Goal: Task Accomplishment & Management: Use online tool/utility

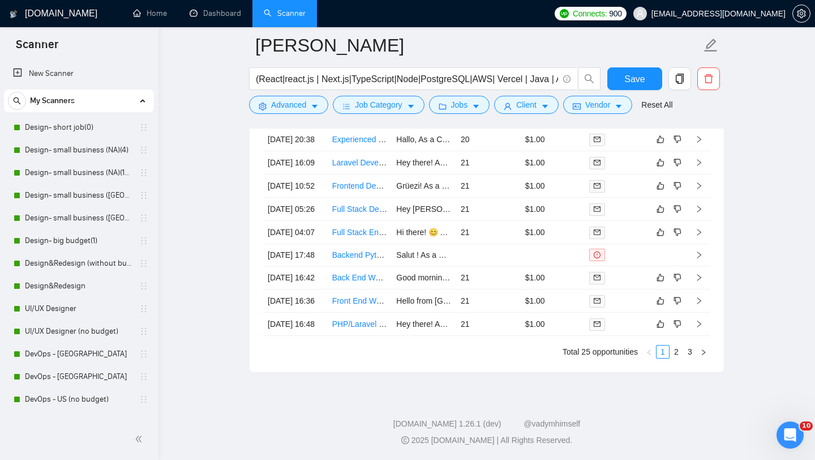
scroll to position [185, 0]
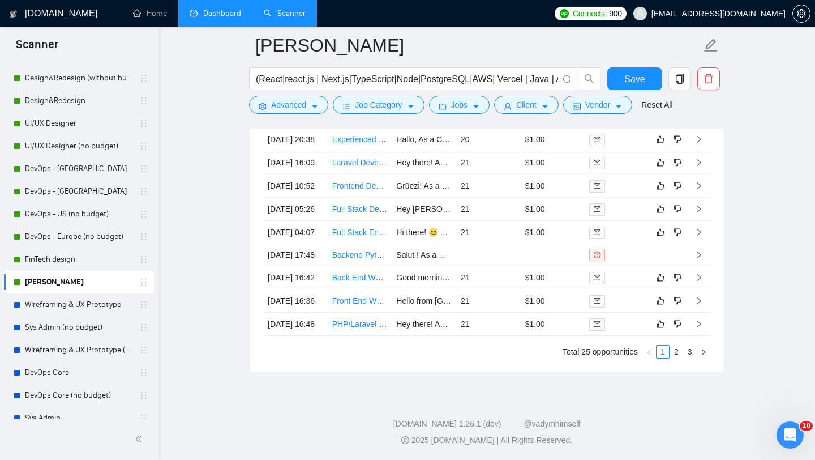
click at [203, 18] on link "Dashboard" at bounding box center [216, 13] width 52 height 10
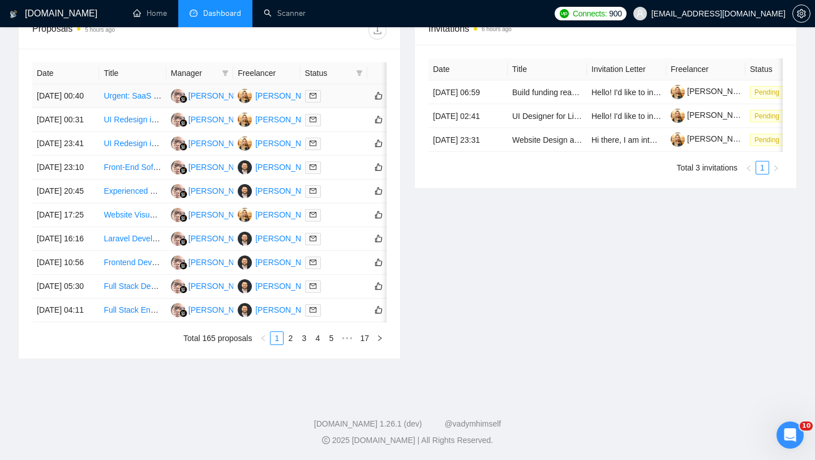
scroll to position [489, 0]
click at [288, 344] on link "2" at bounding box center [290, 338] width 12 height 12
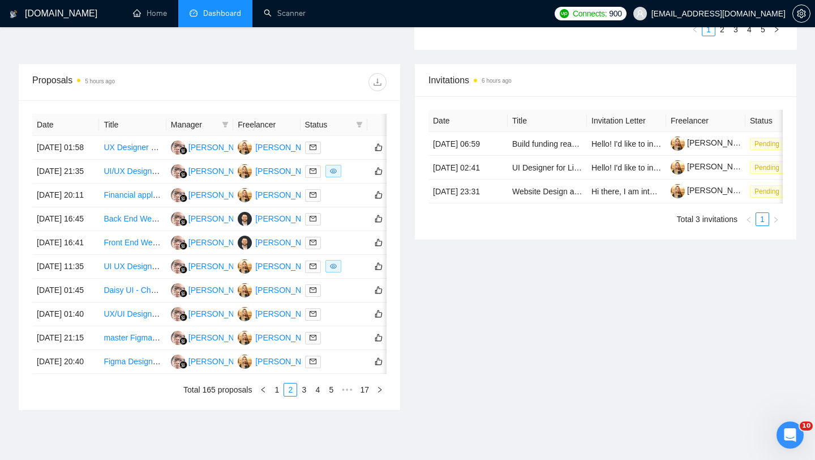
scroll to position [463, 0]
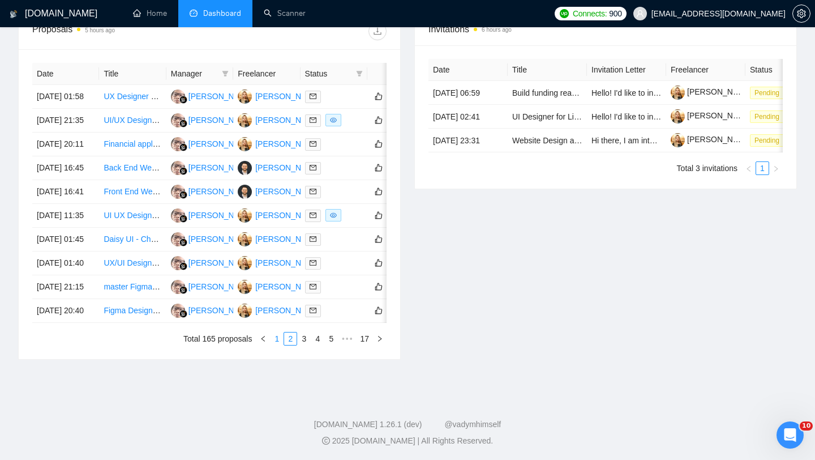
click at [276, 345] on link "1" at bounding box center [277, 338] width 12 height 12
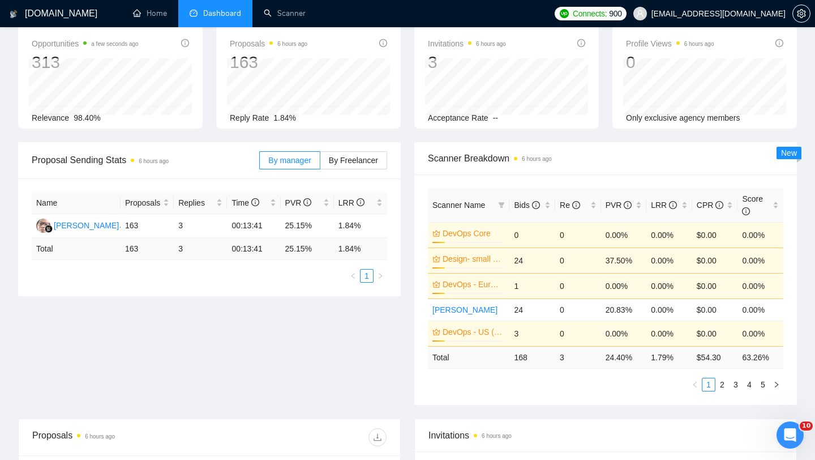
scroll to position [0, 0]
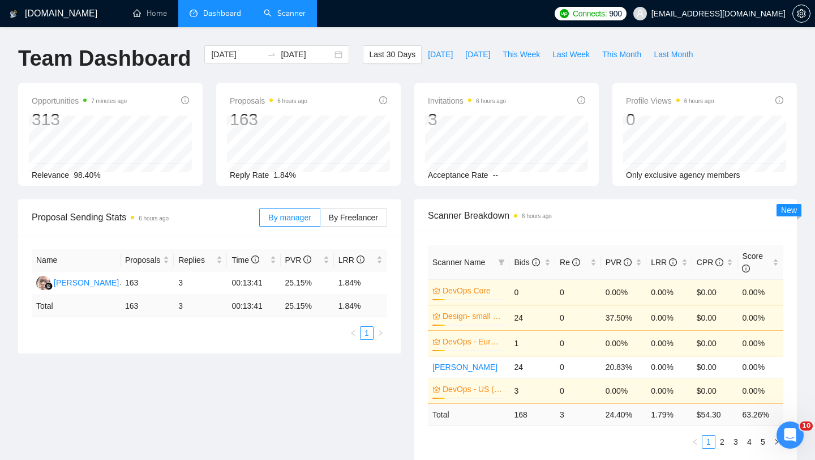
click at [282, 18] on link "Scanner" at bounding box center [285, 13] width 42 height 10
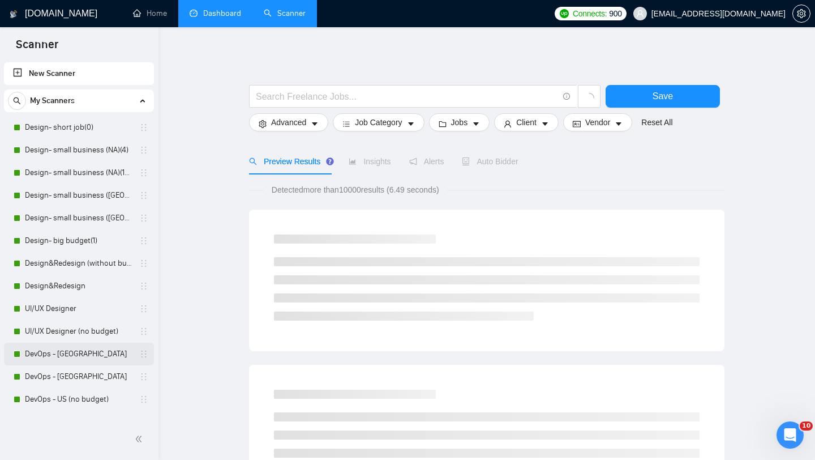
click at [61, 349] on link "DevOps - [GEOGRAPHIC_DATA]" at bounding box center [79, 354] width 108 height 23
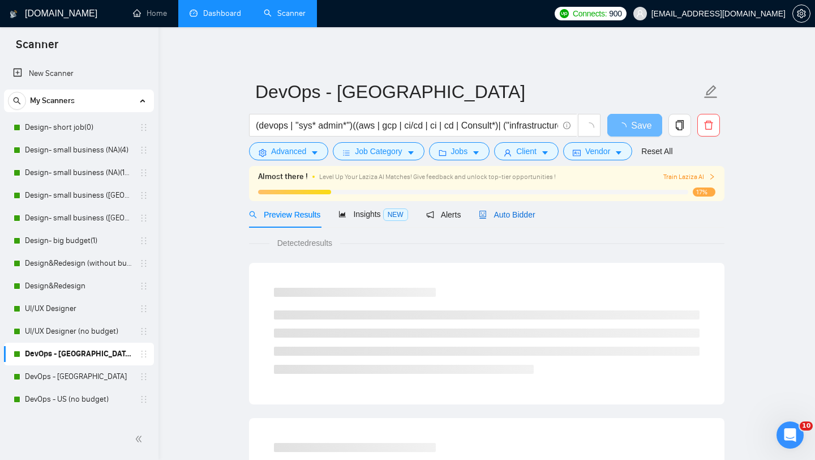
click at [520, 215] on span "Auto Bidder" at bounding box center [507, 214] width 56 height 9
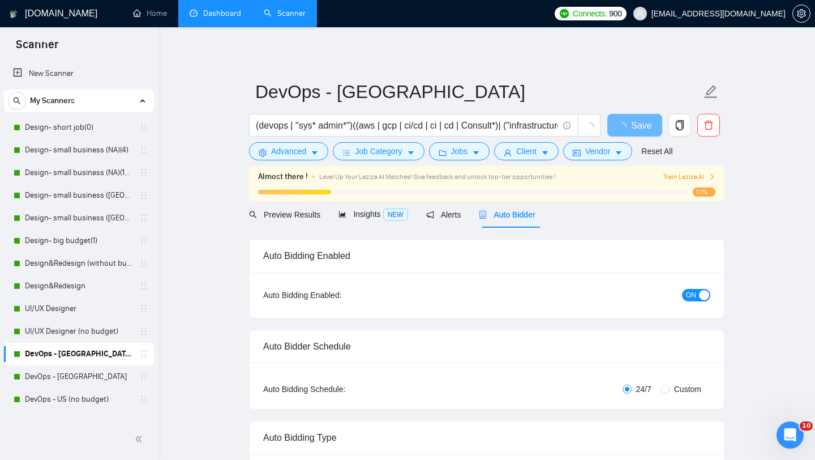
radio input "false"
radio input "true"
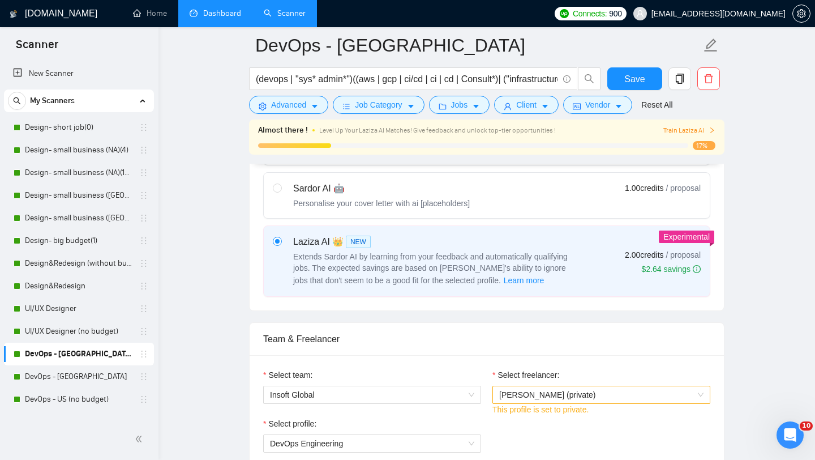
scroll to position [567, 0]
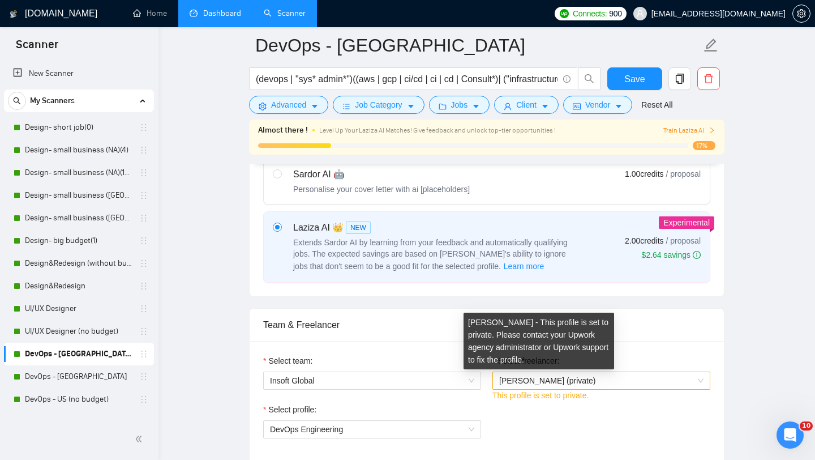
click at [532, 381] on span "[PERSON_NAME] (private)" at bounding box center [547, 380] width 96 height 9
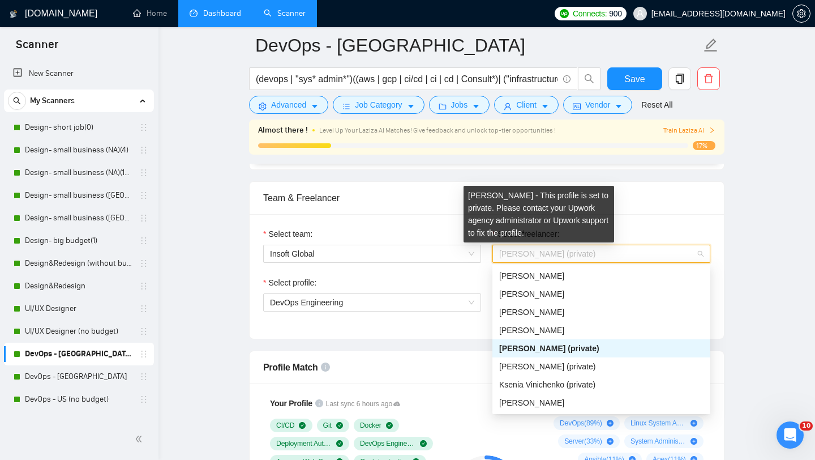
scroll to position [692, 0]
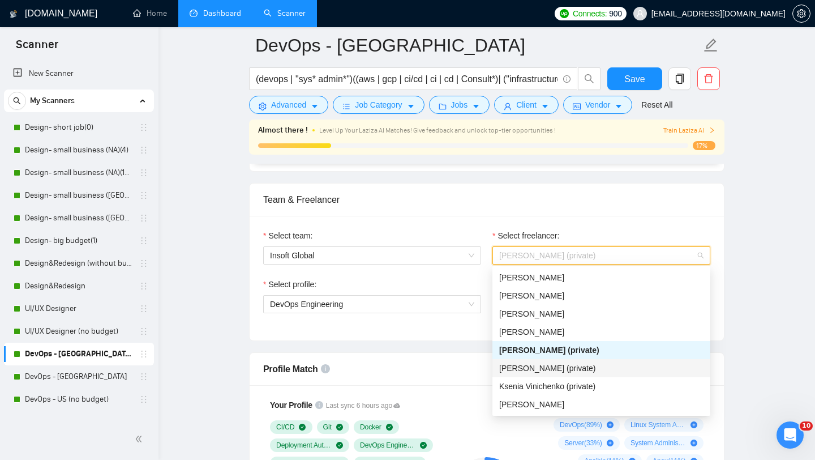
click at [404, 329] on div "Select team: Insoft Global Select freelancer: [PERSON_NAME] (private) This prof…" at bounding box center [487, 278] width 474 height 125
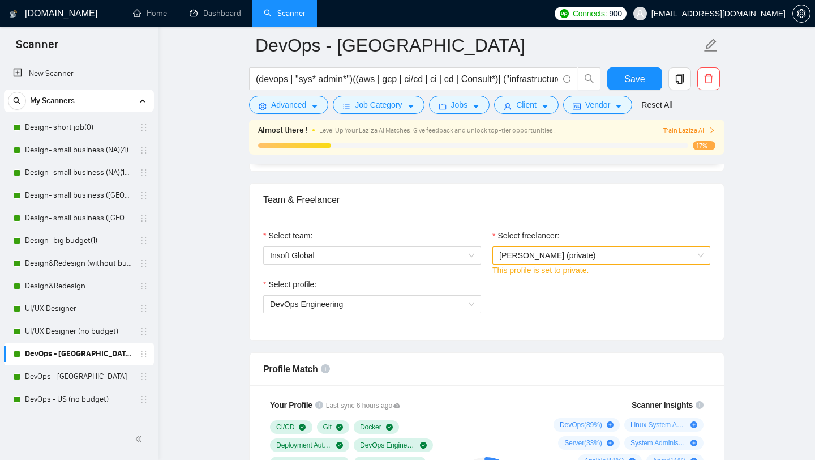
click at [590, 256] on span "[PERSON_NAME] (private)" at bounding box center [601, 255] width 204 height 17
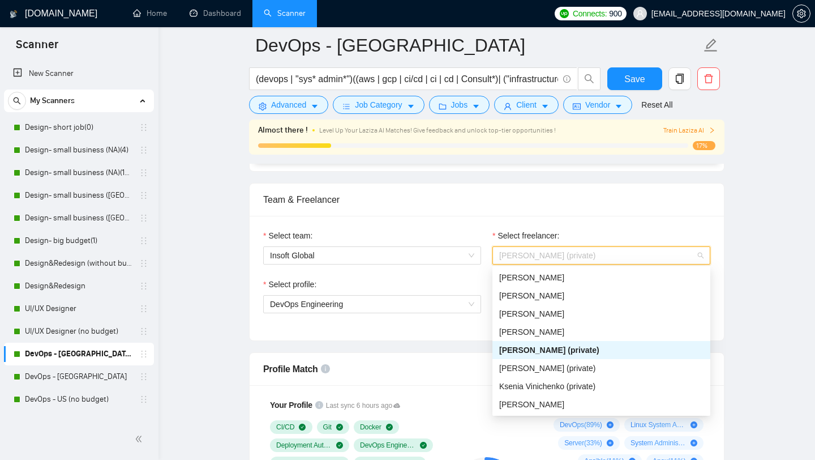
click at [559, 349] on span "[PERSON_NAME] (private)" at bounding box center [549, 349] width 100 height 9
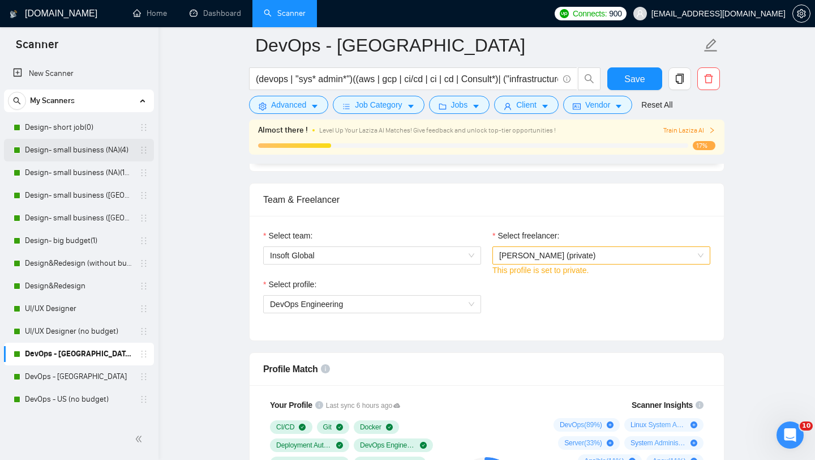
click at [80, 155] on link "Design- small business (NA)(4)" at bounding box center [79, 150] width 108 height 23
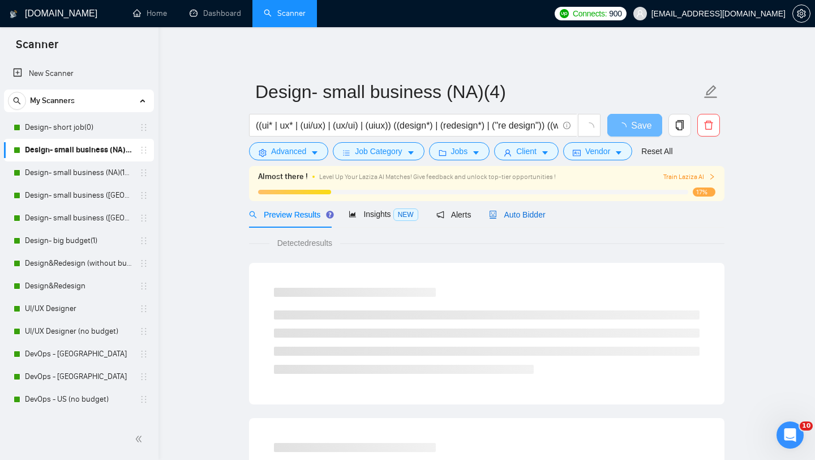
click at [518, 213] on span "Auto Bidder" at bounding box center [517, 214] width 56 height 9
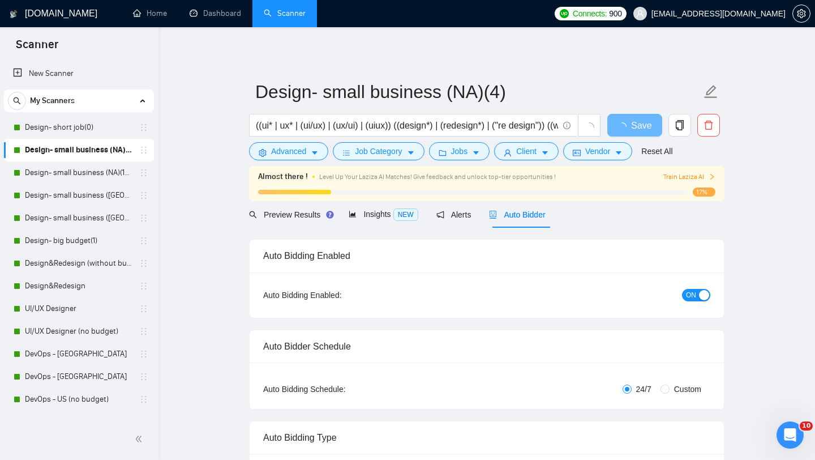
radio input "false"
radio input "true"
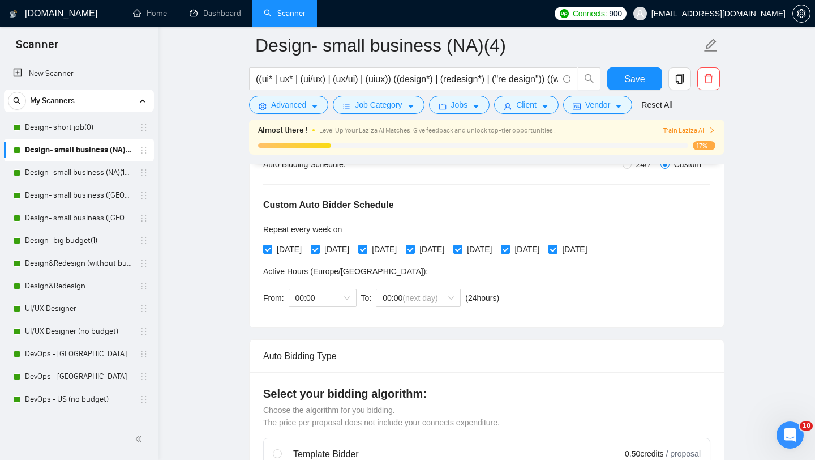
scroll to position [221, 0]
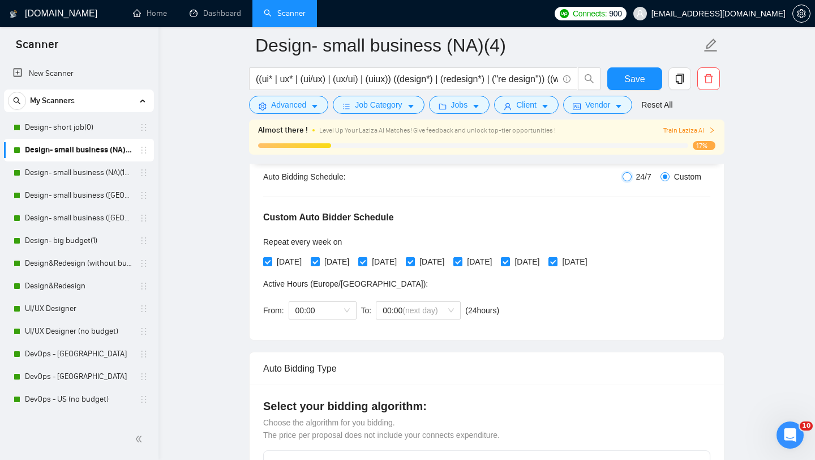
click at [625, 179] on input "24/7" at bounding box center [627, 176] width 9 height 9
radio input "true"
radio input "false"
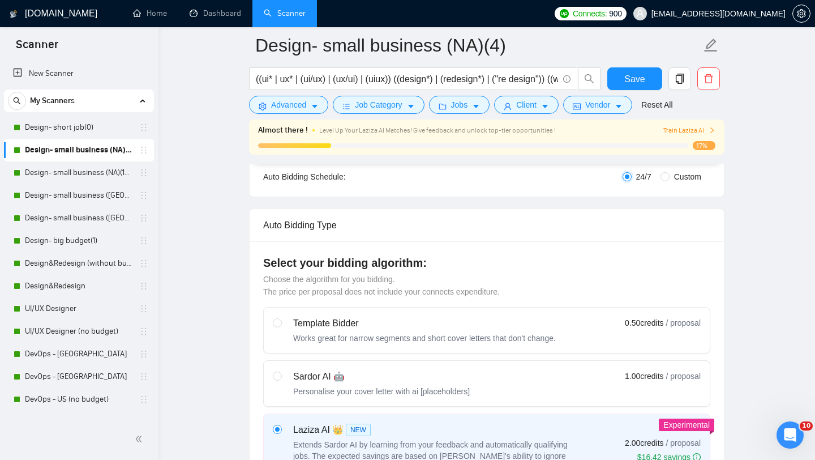
scroll to position [662, 0]
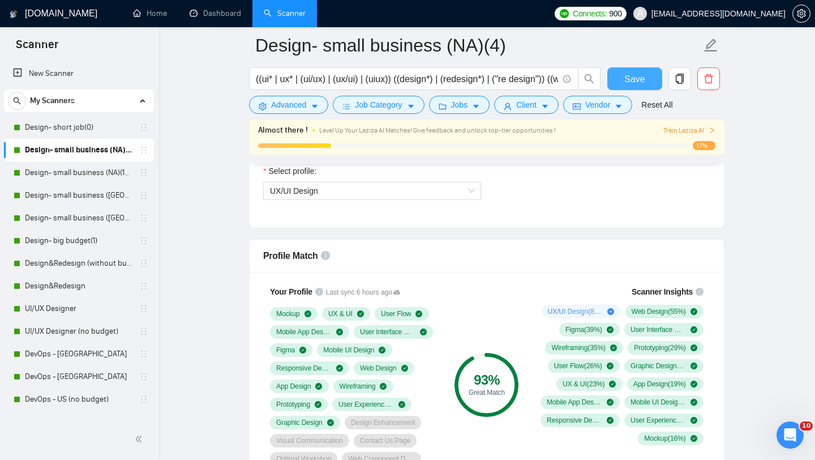
click at [634, 83] on span "Save" at bounding box center [635, 79] width 20 height 14
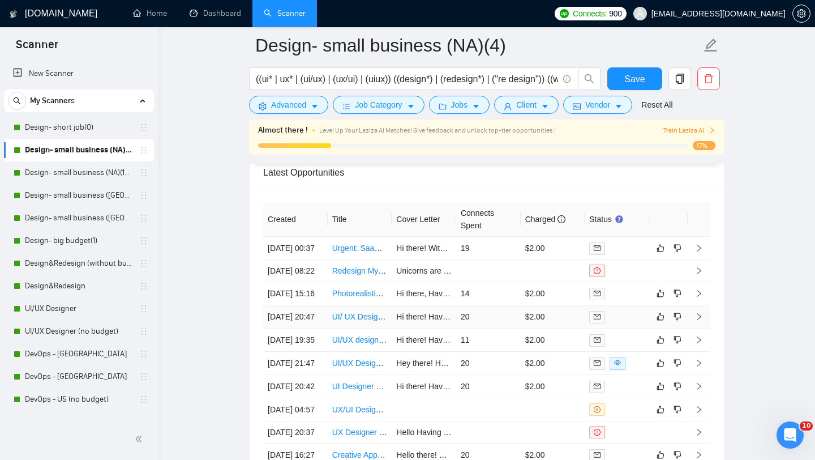
scroll to position [2850, 0]
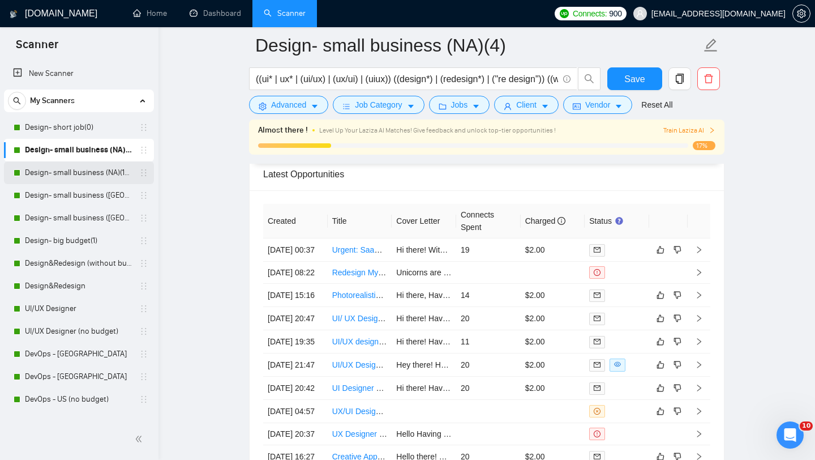
click at [74, 173] on link "Design- small business (NA)(15$)" at bounding box center [79, 172] width 108 height 23
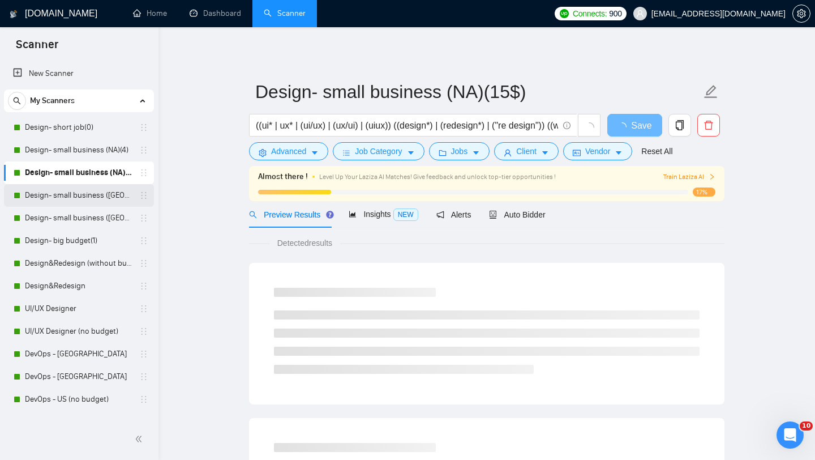
click at [74, 201] on link "Design- small business ([GEOGRAPHIC_DATA])(15$)" at bounding box center [79, 195] width 108 height 23
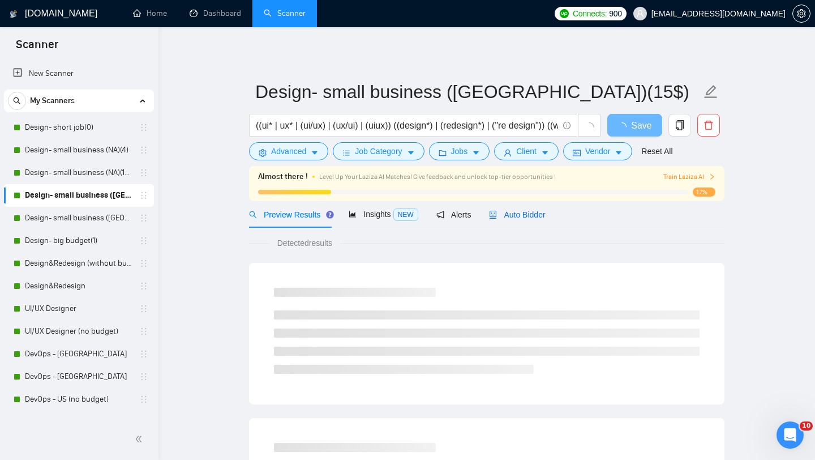
click at [532, 217] on span "Auto Bidder" at bounding box center [517, 214] width 56 height 9
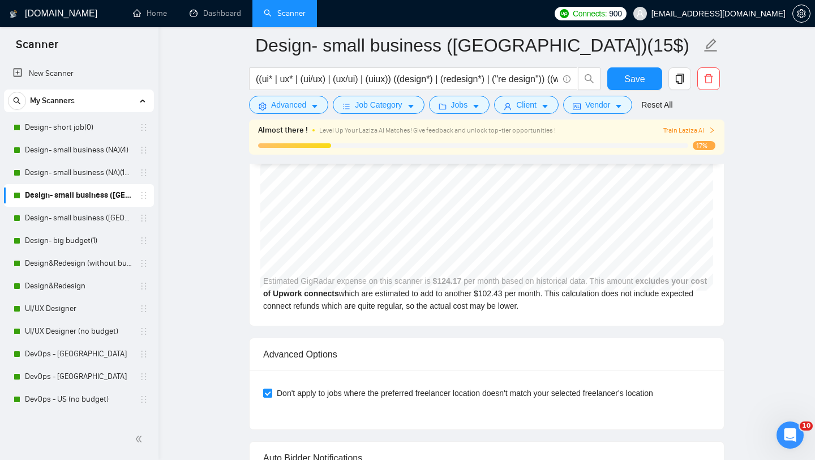
scroll to position [2804, 0]
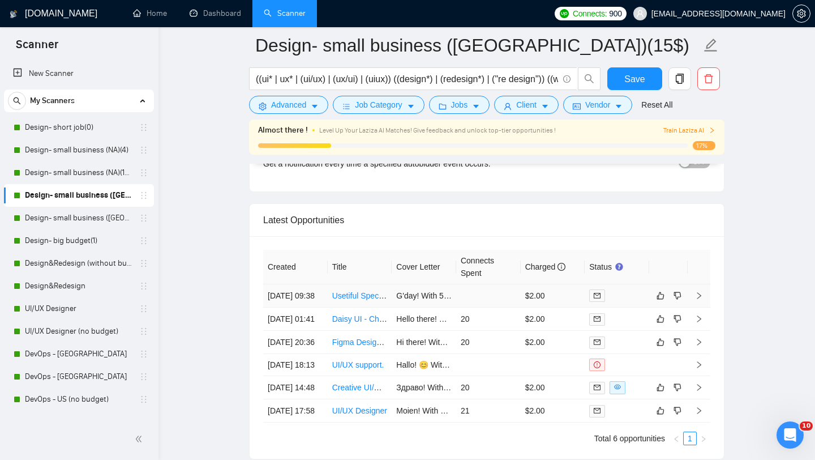
click at [357, 300] on link "Usetiful Specialist — Plan Guided Tours, Smart Tips & Checklists for SaaS Trial…" at bounding box center [508, 295] width 353 height 9
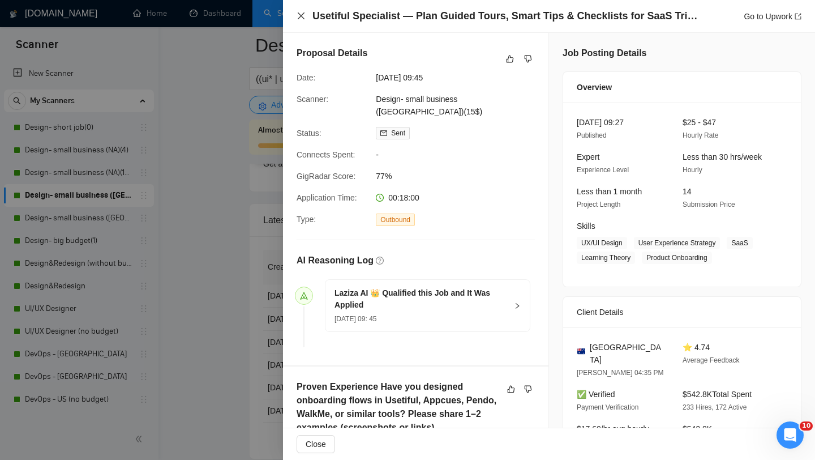
click at [300, 12] on icon "close" at bounding box center [301, 15] width 9 height 9
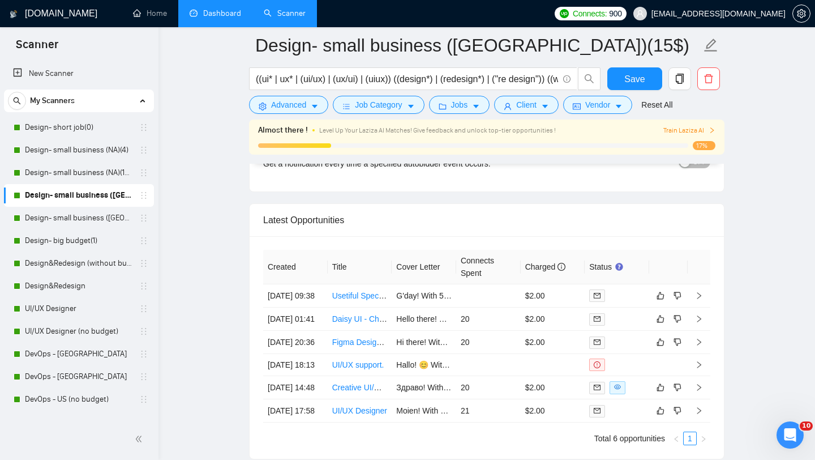
click at [200, 18] on link "Dashboard" at bounding box center [216, 13] width 52 height 10
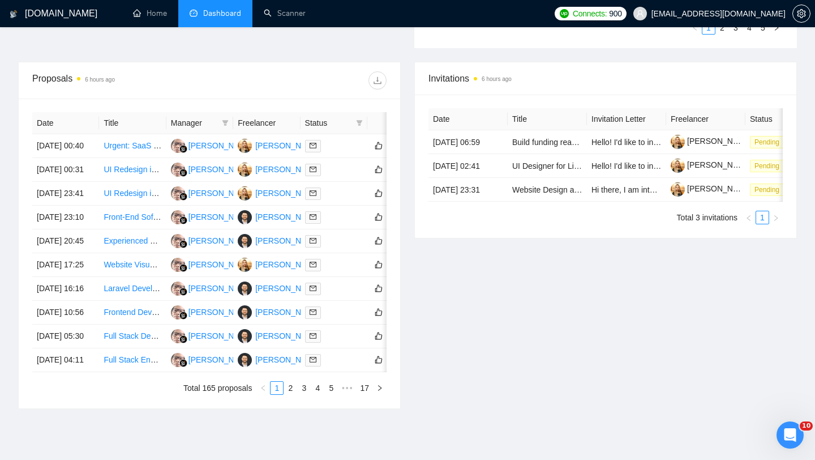
scroll to position [549, 0]
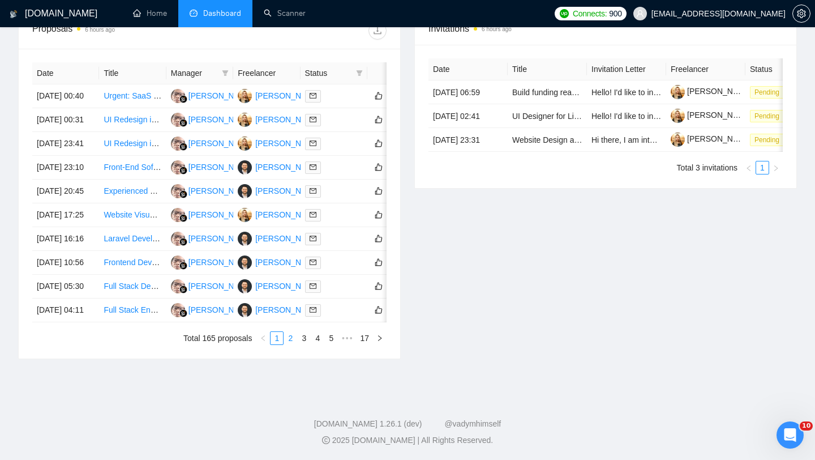
click at [287, 344] on link "2" at bounding box center [290, 338] width 12 height 12
click at [304, 344] on link "3" at bounding box center [304, 338] width 12 height 12
click at [289, 344] on link "2" at bounding box center [290, 338] width 12 height 12
